Goal: Task Accomplishment & Management: Manage account settings

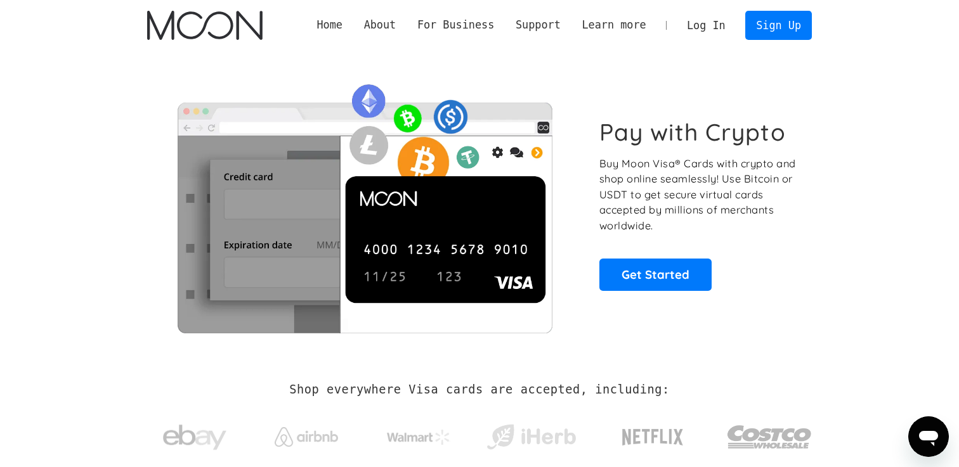
click at [712, 34] on link "Log In" at bounding box center [706, 25] width 60 height 28
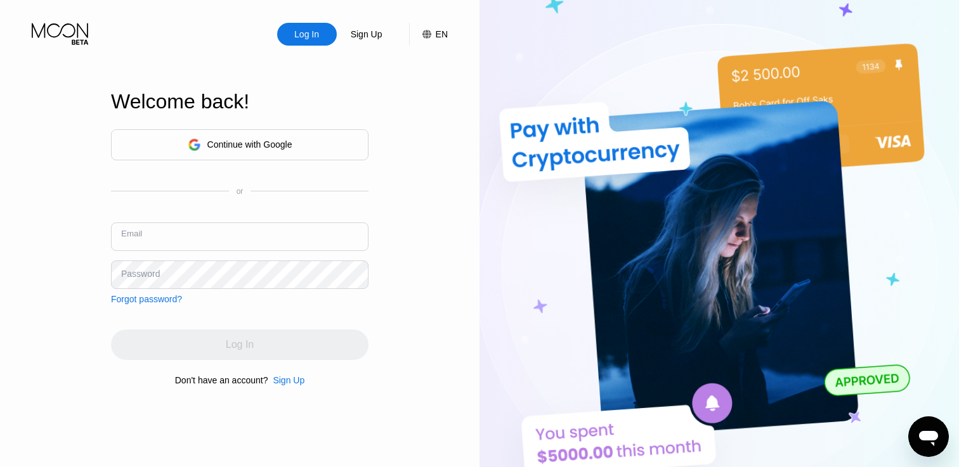
click at [287, 240] on input "text" at bounding box center [240, 237] width 258 height 29
type input "[EMAIL_ADDRESS][DOMAIN_NAME]"
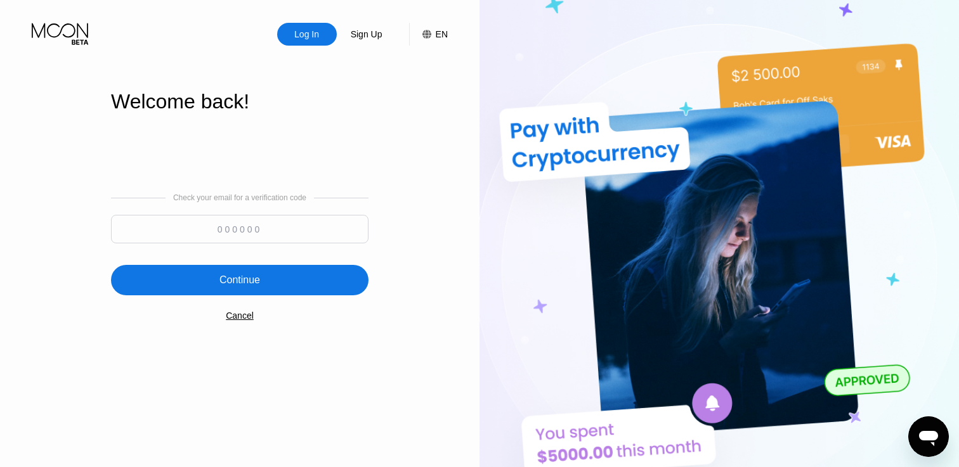
click at [297, 231] on input at bounding box center [240, 229] width 258 height 29
paste input "741498"
type input "741498"
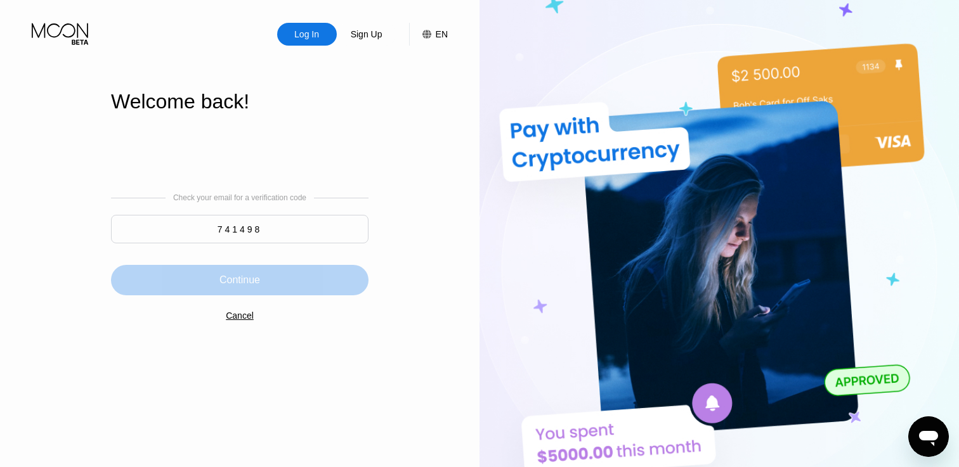
click at [338, 271] on div "Continue" at bounding box center [240, 280] width 258 height 30
